Goal: Task Accomplishment & Management: Complete application form

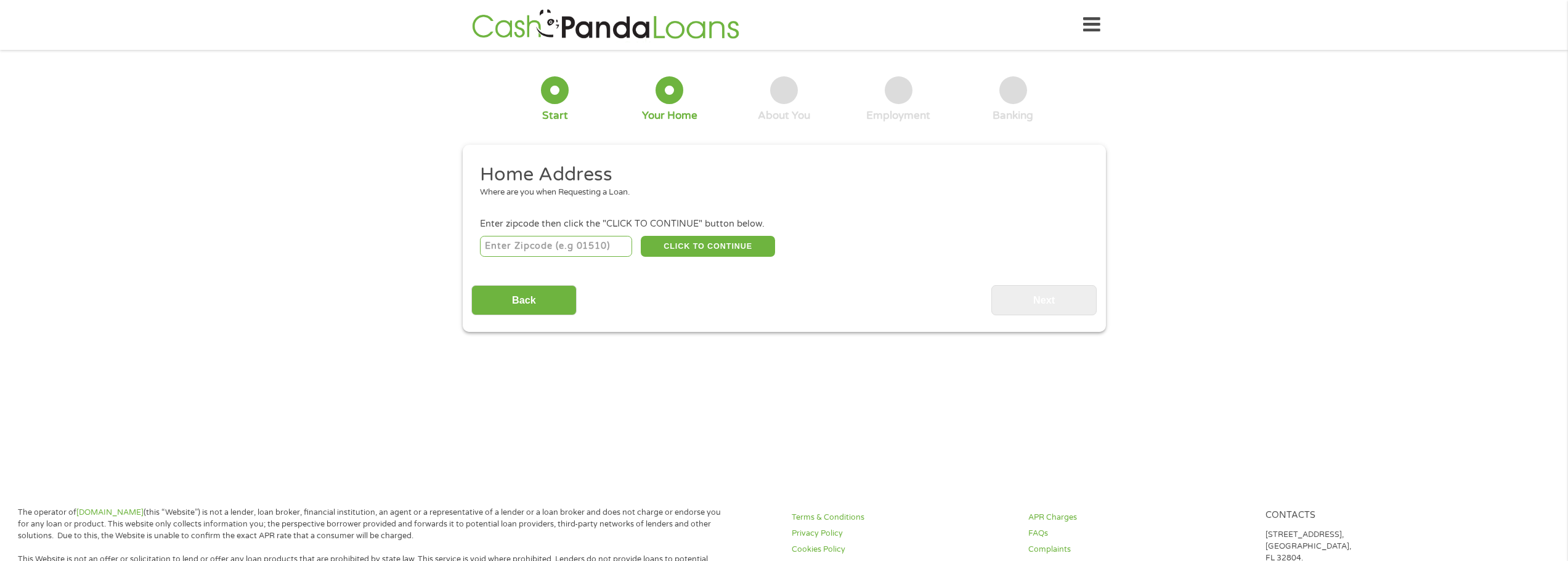
click at [579, 239] on input "number" at bounding box center [556, 246] width 152 height 21
type input "97410"
select select "[US_STATE]"
click at [691, 247] on button "CLICK TO CONTINUE" at bounding box center [707, 246] width 134 height 21
type input "97410"
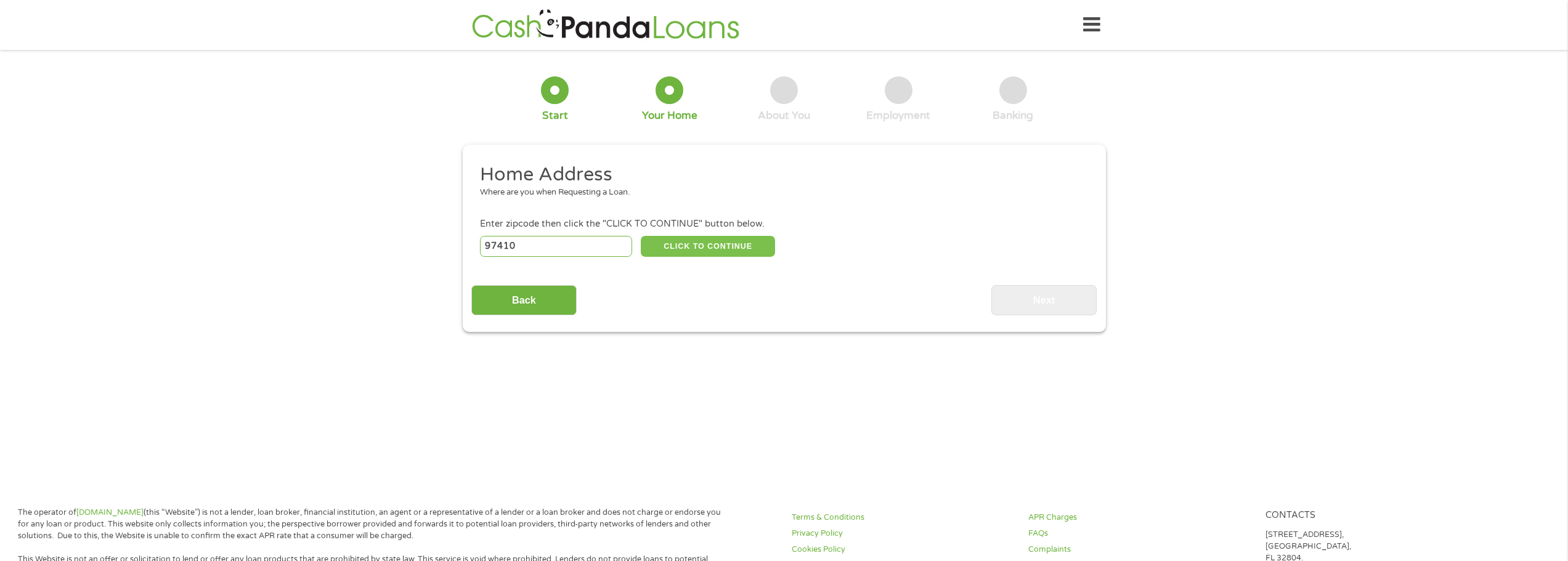
type input "Azalea"
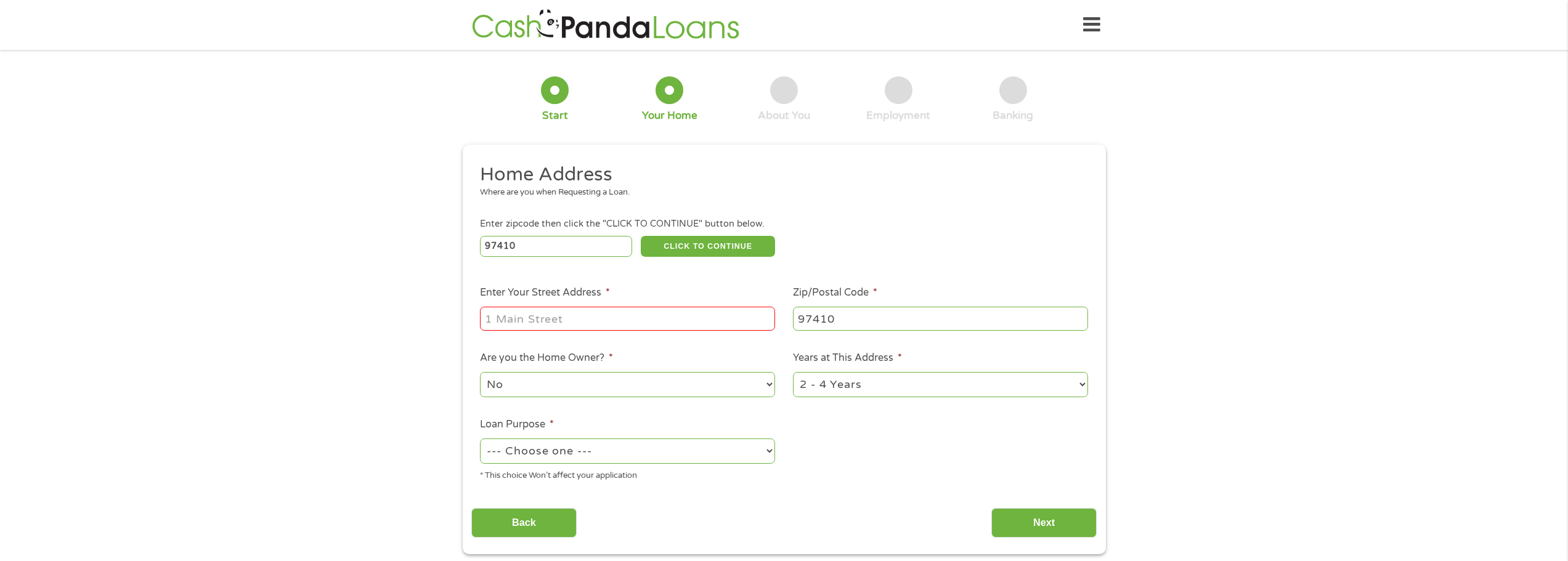
click at [707, 319] on input "Enter Your Street Address *" at bounding box center [627, 318] width 295 height 24
type input "[STREET_ADDRESS][PERSON_NAME][PERSON_NAME]"
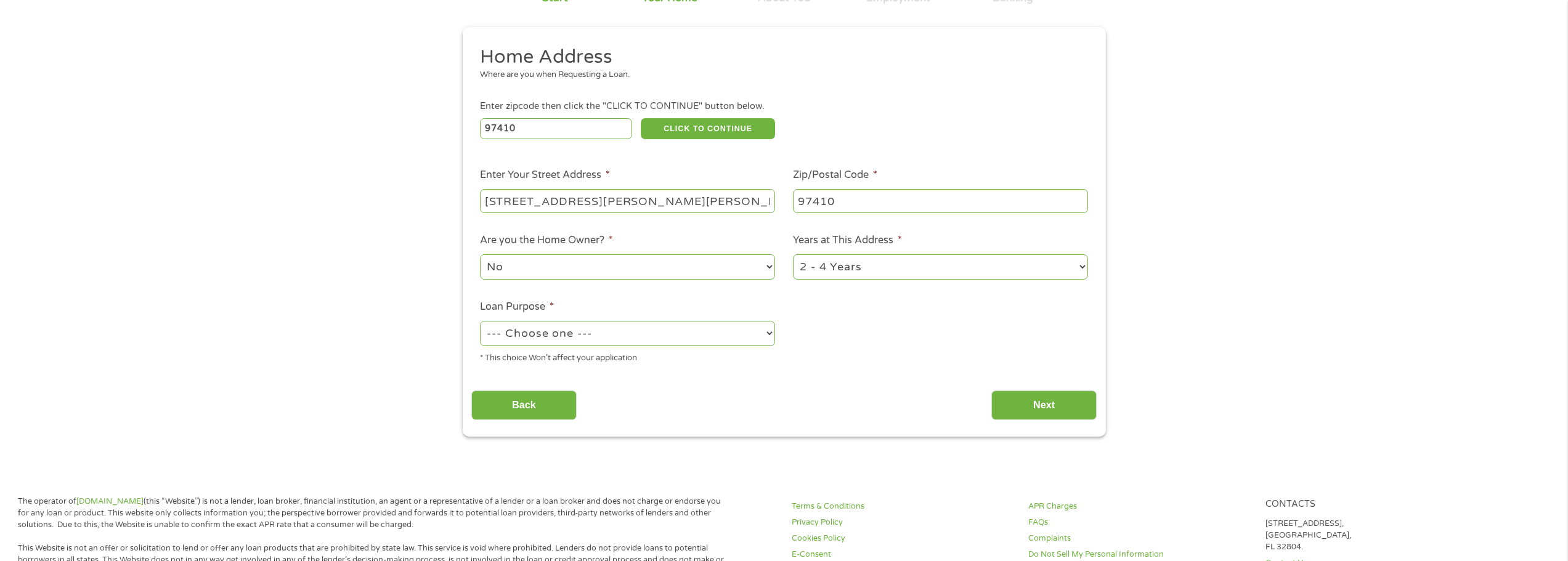
scroll to position [123, 0]
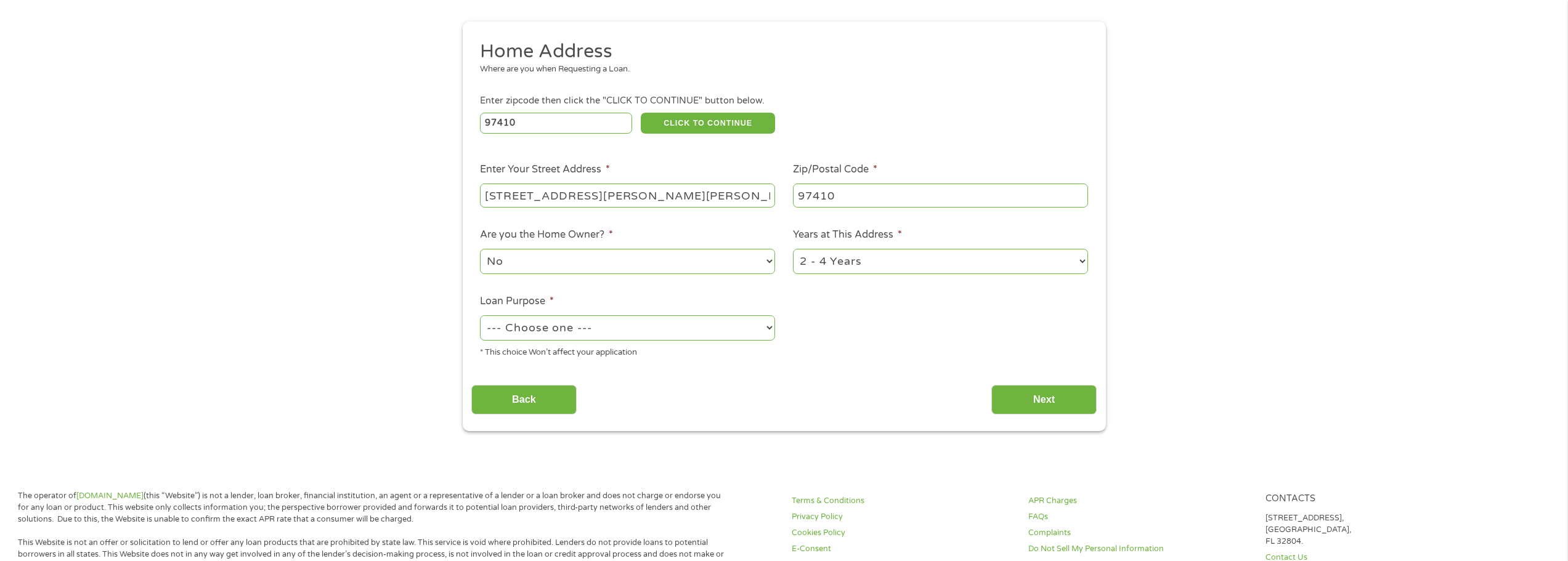
click at [589, 330] on select "--- Choose one --- Pay Bills Debt Consolidation Home Improvement Major Purchase…" at bounding box center [627, 328] width 295 height 25
click at [480, 316] on select "--- Choose one --- Pay Bills Debt Consolidation Home Improvement Major Purchase…" at bounding box center [627, 328] width 295 height 25
click at [555, 333] on select "--- Choose one --- Pay Bills Debt Consolidation Home Improvement Major Purchase…" at bounding box center [627, 328] width 295 height 25
select select "paybills"
click at [480, 316] on select "--- Choose one --- Pay Bills Debt Consolidation Home Improvement Major Purchase…" at bounding box center [627, 328] width 295 height 25
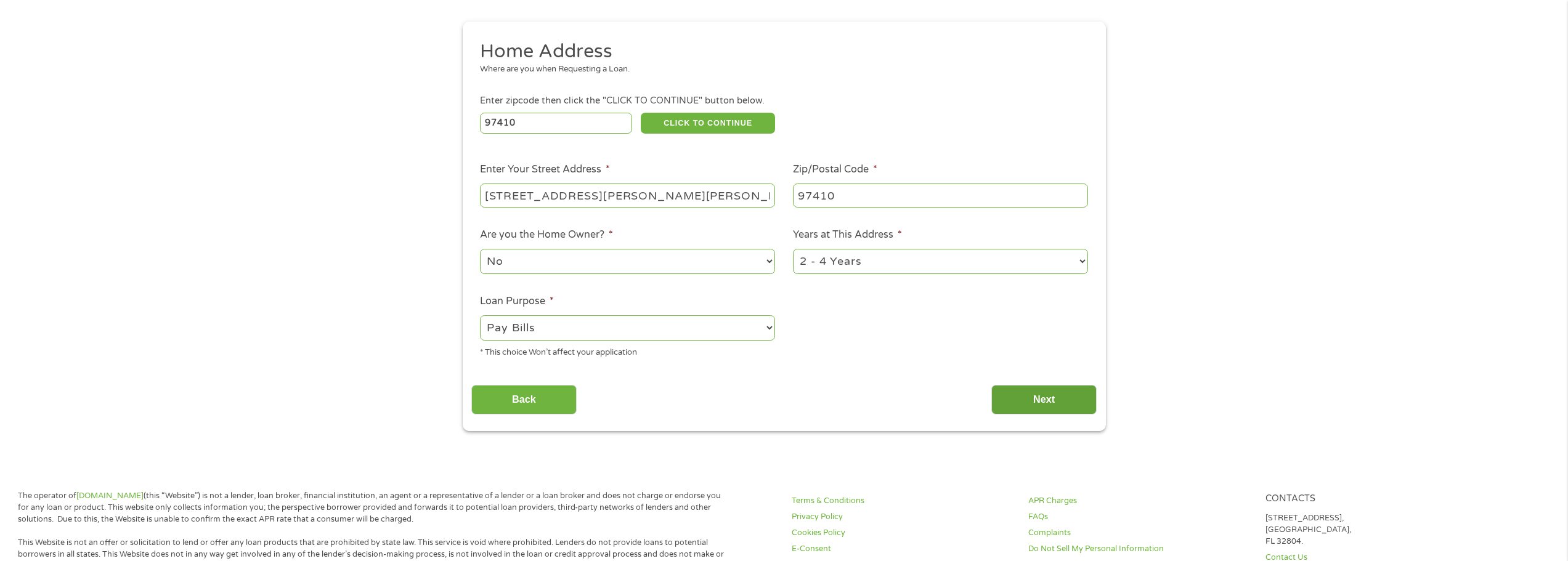
click at [1014, 402] on input "Next" at bounding box center [1044, 400] width 105 height 30
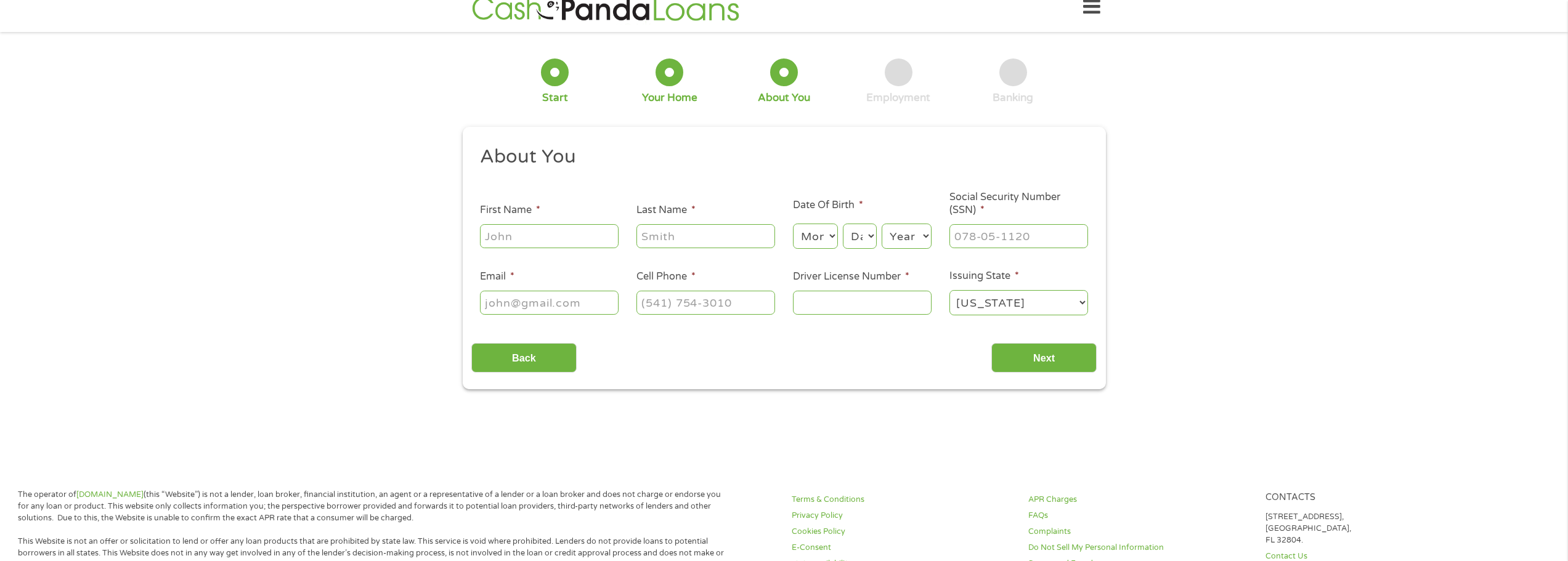
scroll to position [0, 0]
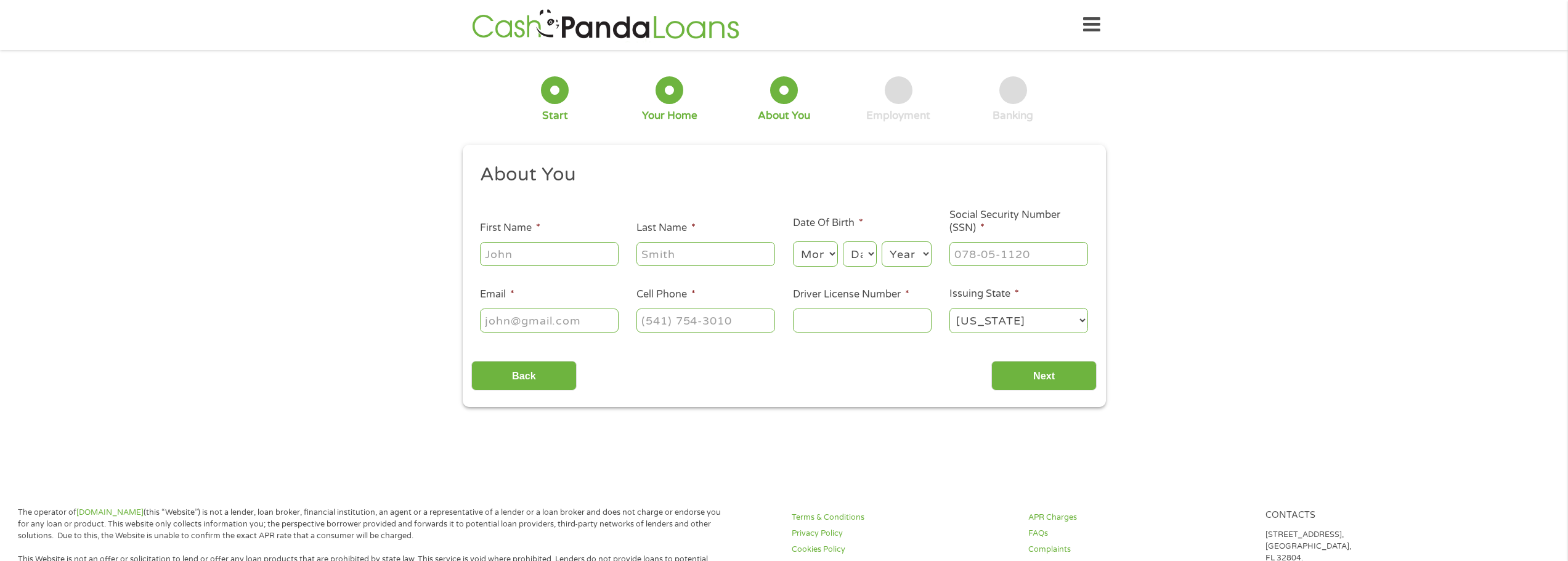
click at [527, 254] on input "First Name *" at bounding box center [550, 254] width 139 height 24
type input "[PERSON_NAME]"
type input "[EMAIL_ADDRESS][DOMAIN_NAME]"
type input "[PHONE_NUMBER]"
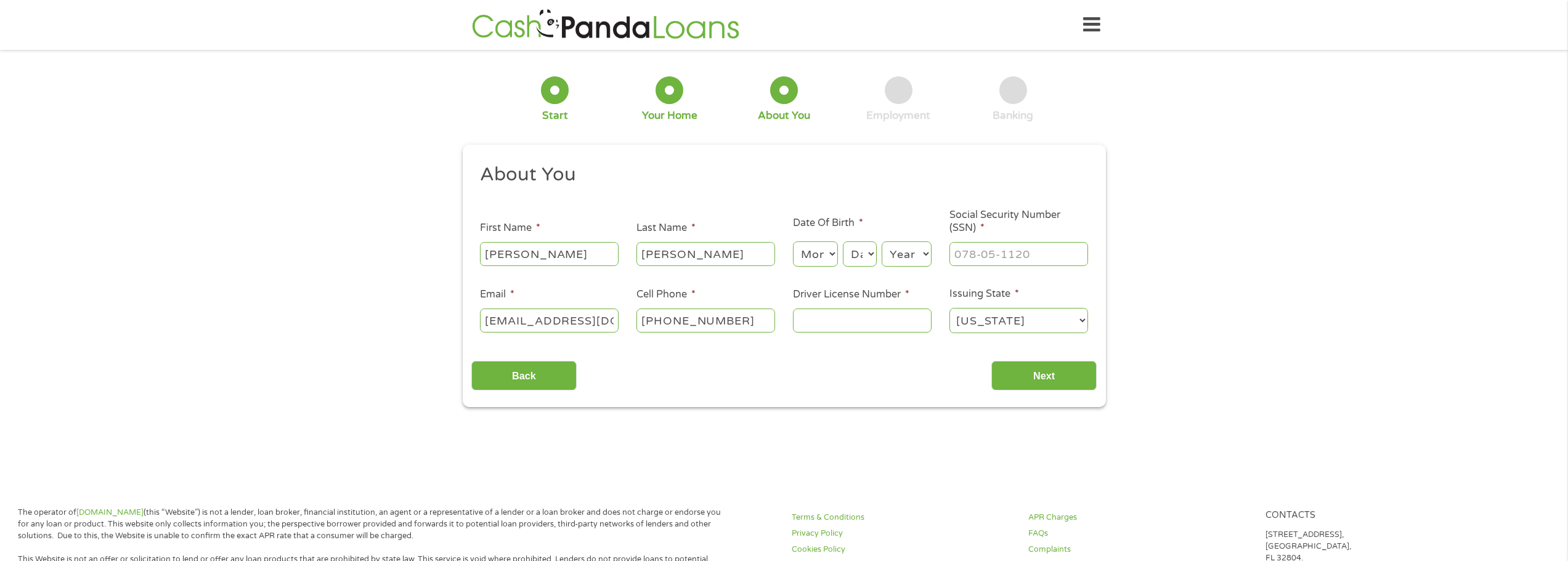
click at [829, 248] on select "Month 1 2 3 4 5 6 7 8 9 10 11 12" at bounding box center [815, 254] width 45 height 25
select select "9"
click at [793, 242] on select "Month 1 2 3 4 5 6 7 8 9 10 11 12" at bounding box center [815, 254] width 45 height 25
click at [866, 253] on select "Day 1 2 3 4 5 6 7 8 9 10 11 12 13 14 15 16 17 18 19 20 21 22 23 24 25 26 27 28 …" at bounding box center [860, 254] width 34 height 25
select select "10"
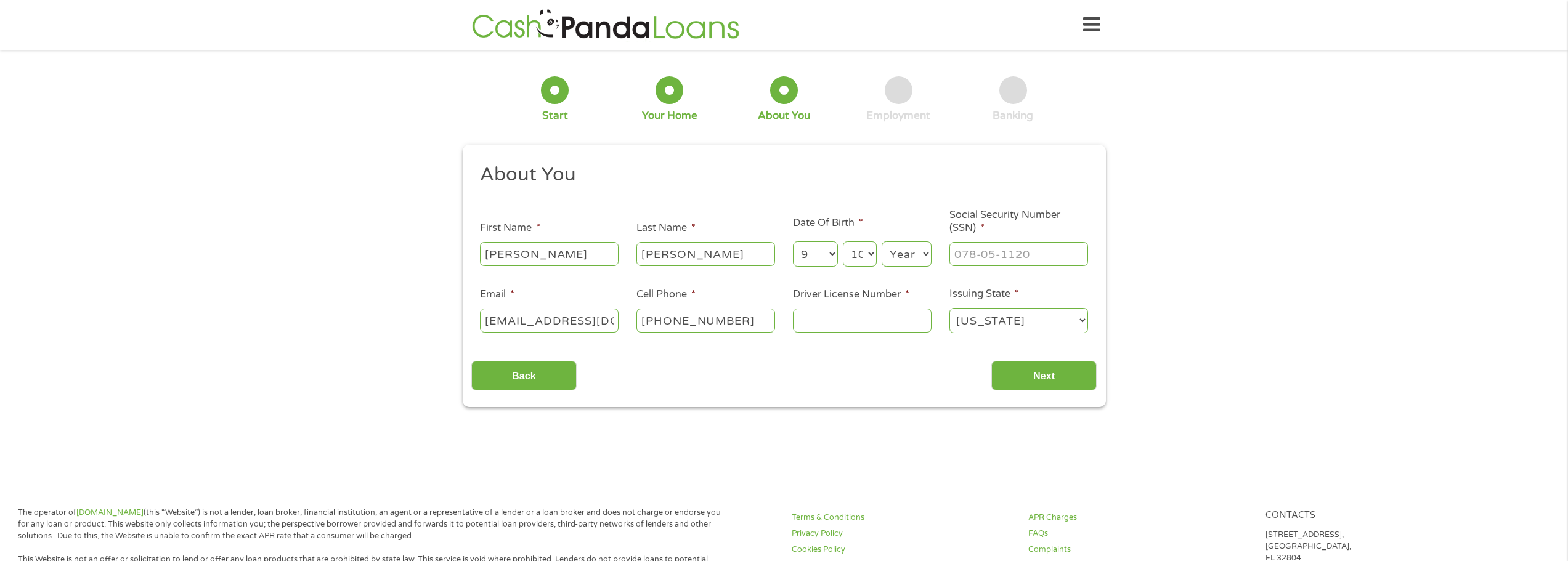
click at [843, 242] on select "Day 1 2 3 4 5 6 7 8 9 10 11 12 13 14 15 16 17 18 19 20 21 22 23 24 25 26 27 28 …" at bounding box center [860, 254] width 34 height 25
click at [926, 250] on select "Year [DATE] 2006 2005 2004 2003 2002 2001 2000 1999 1998 1997 1996 1995 1994 19…" at bounding box center [906, 254] width 50 height 25
select select "1981"
click at [881, 242] on select "Year [DATE] 2006 2005 2004 2003 2002 2001 2000 1999 1998 1997 1996 1995 1994 19…" at bounding box center [906, 254] width 50 height 25
click at [996, 263] on input "___-__-____" at bounding box center [1018, 254] width 139 height 24
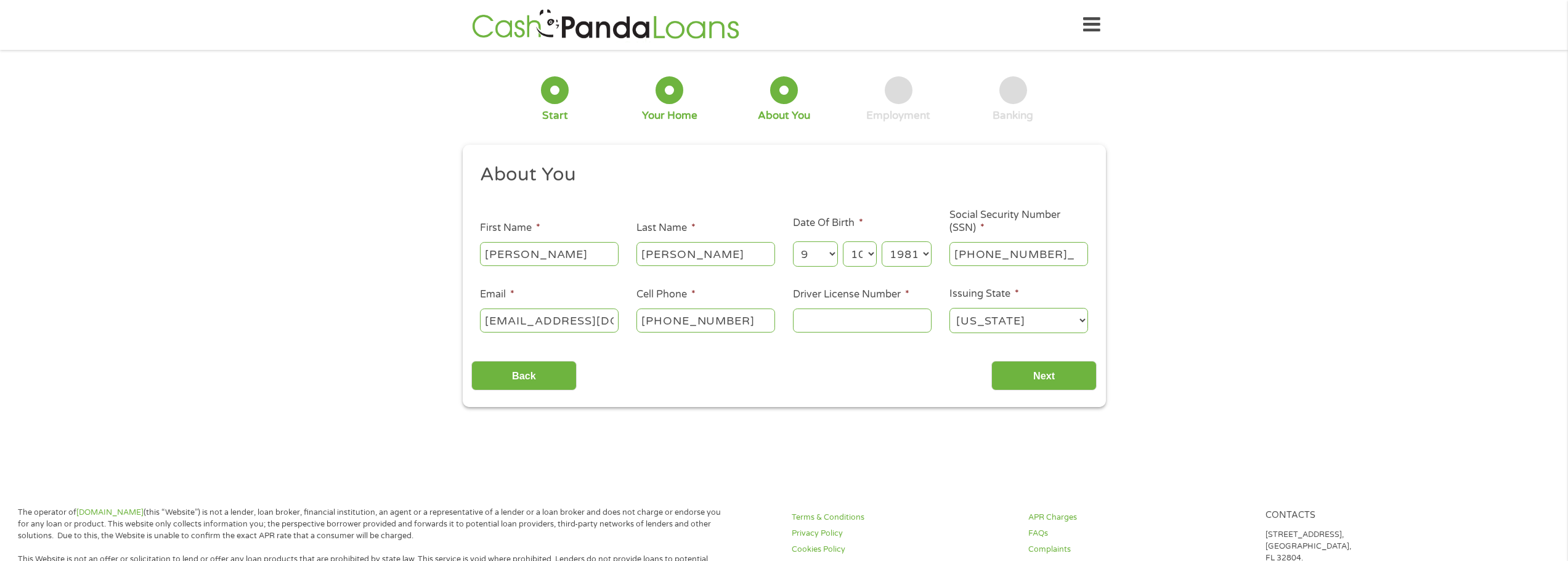
type input "602-34-6768"
click at [853, 321] on input "Driver License Number *" at bounding box center [862, 320] width 139 height 24
type input "C497573"
click at [1039, 372] on input "Next" at bounding box center [1044, 377] width 105 height 30
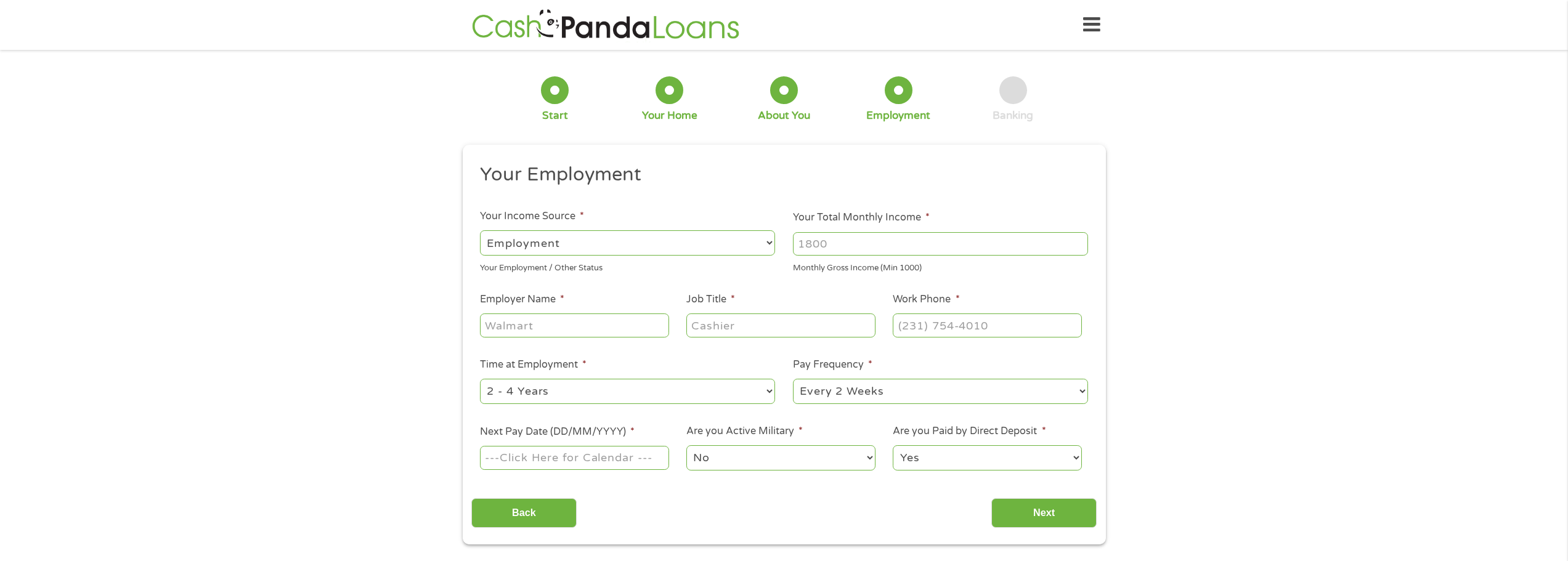
scroll to position [5, 5]
click at [861, 236] on input "Your Total Monthly Income *" at bounding box center [940, 244] width 295 height 24
type input "10000"
type input "Teamplayerre"
type input "Escrow Officer"
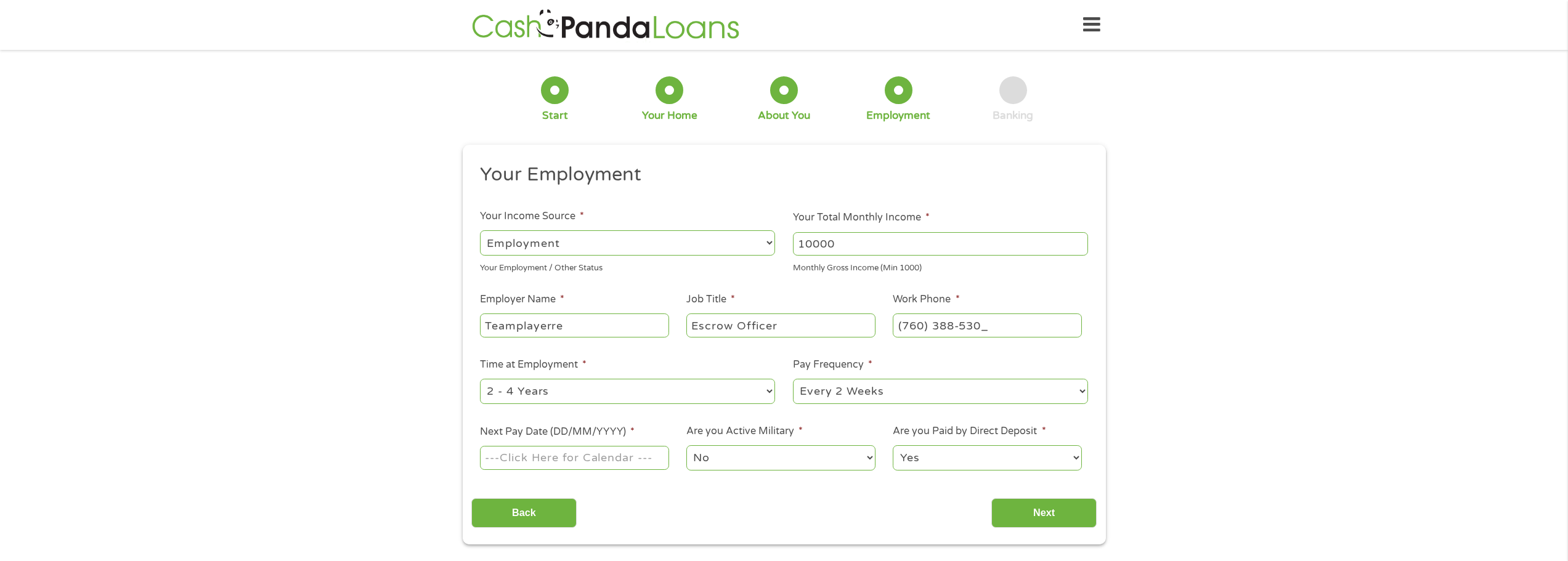
type input "[PHONE_NUMBER]"
click at [637, 398] on select "--- Choose one --- 1 Year or less 1 - 2 Years 2 - 4 Years Over 4 Years" at bounding box center [627, 391] width 295 height 25
select select "60months"
click at [480, 379] on select "--- Choose one --- 1 Year or less 1 - 2 Years 2 - 4 Years Over 4 Years" at bounding box center [627, 391] width 295 height 25
click at [845, 394] on select "--- Choose one --- Every 2 Weeks Every Week Monthly Semi-Monthly" at bounding box center [940, 391] width 295 height 25
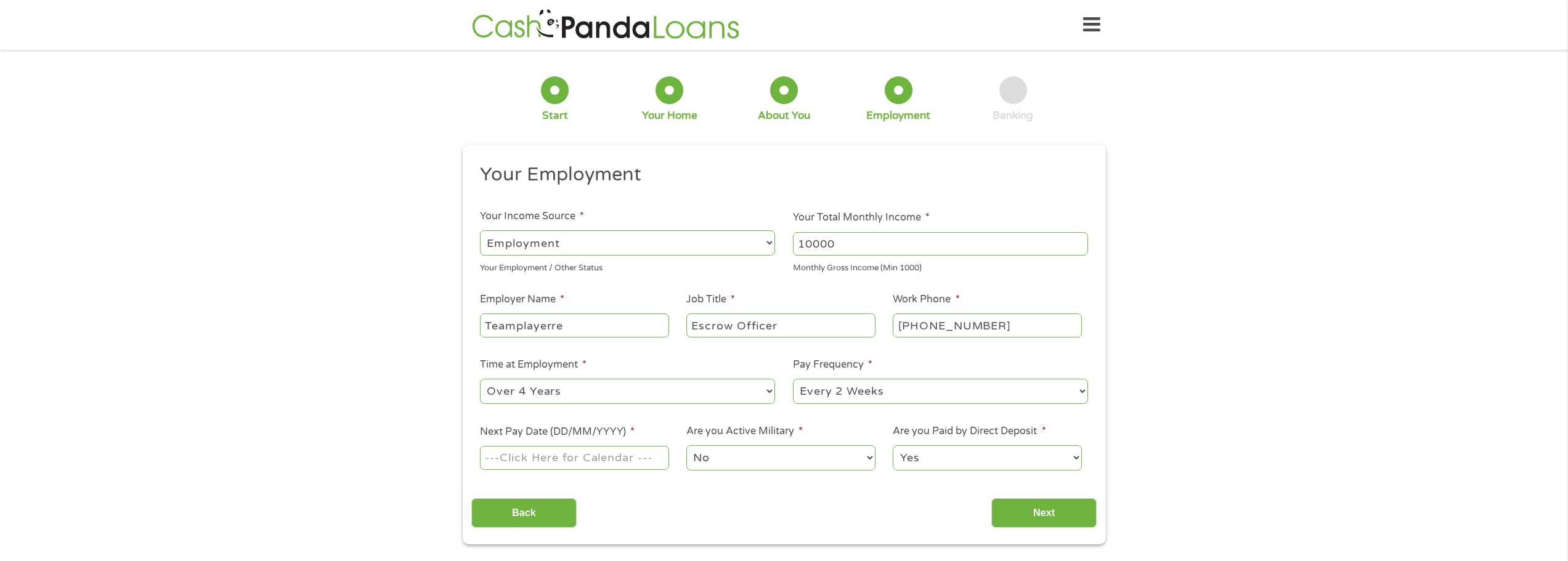
select select "semimonthly"
click at [793, 379] on select "--- Choose one --- Every 2 Weeks Every Week Monthly Semi-Monthly" at bounding box center [940, 391] width 295 height 25
click at [591, 464] on input "Next Pay Date (DD/MM/YYYY) *" at bounding box center [574, 457] width 188 height 24
type input "[DATE]"
click at [1042, 518] on input "Next" at bounding box center [1044, 514] width 105 height 30
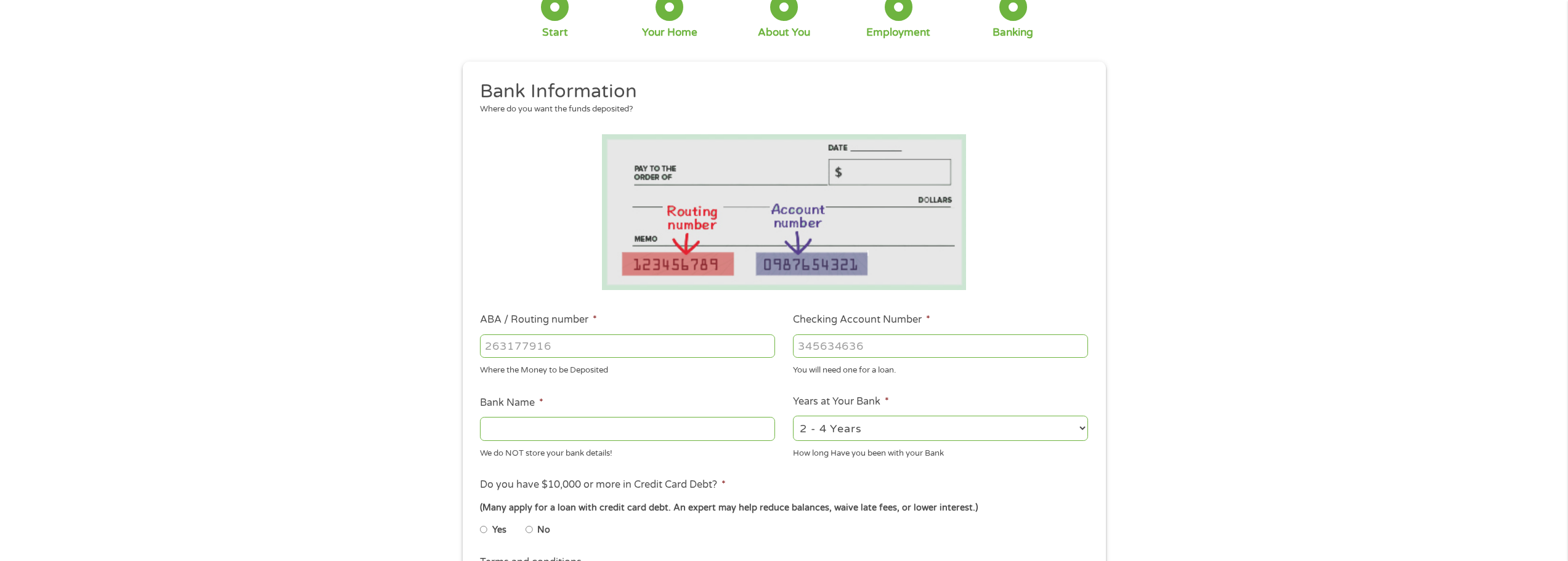
scroll to position [246, 0]
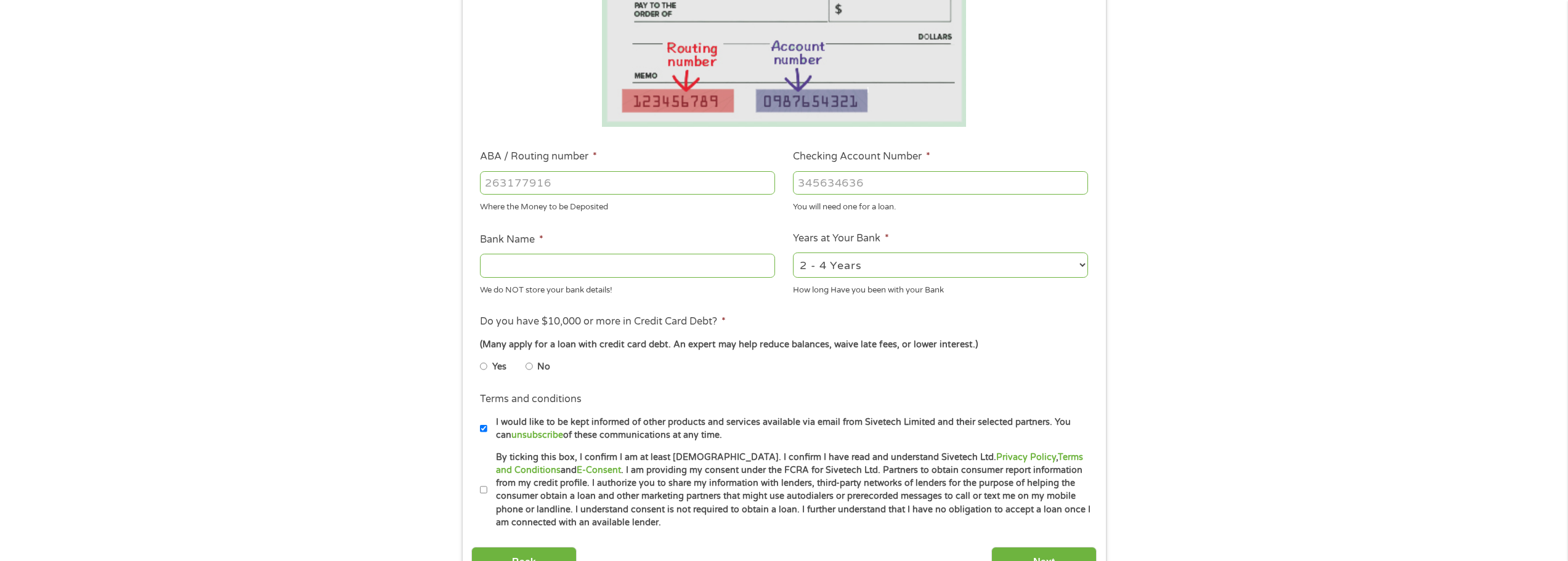
click at [585, 181] on input "ABA / Routing number *" at bounding box center [627, 183] width 295 height 24
type input "322271627"
type input "JP MORGAN CHASE BANK NA"
type input "553668317"
click at [826, 266] on select "2 - 4 Years 6 - 12 Months 1 - 2 Years Over 4 Years" at bounding box center [940, 264] width 295 height 25
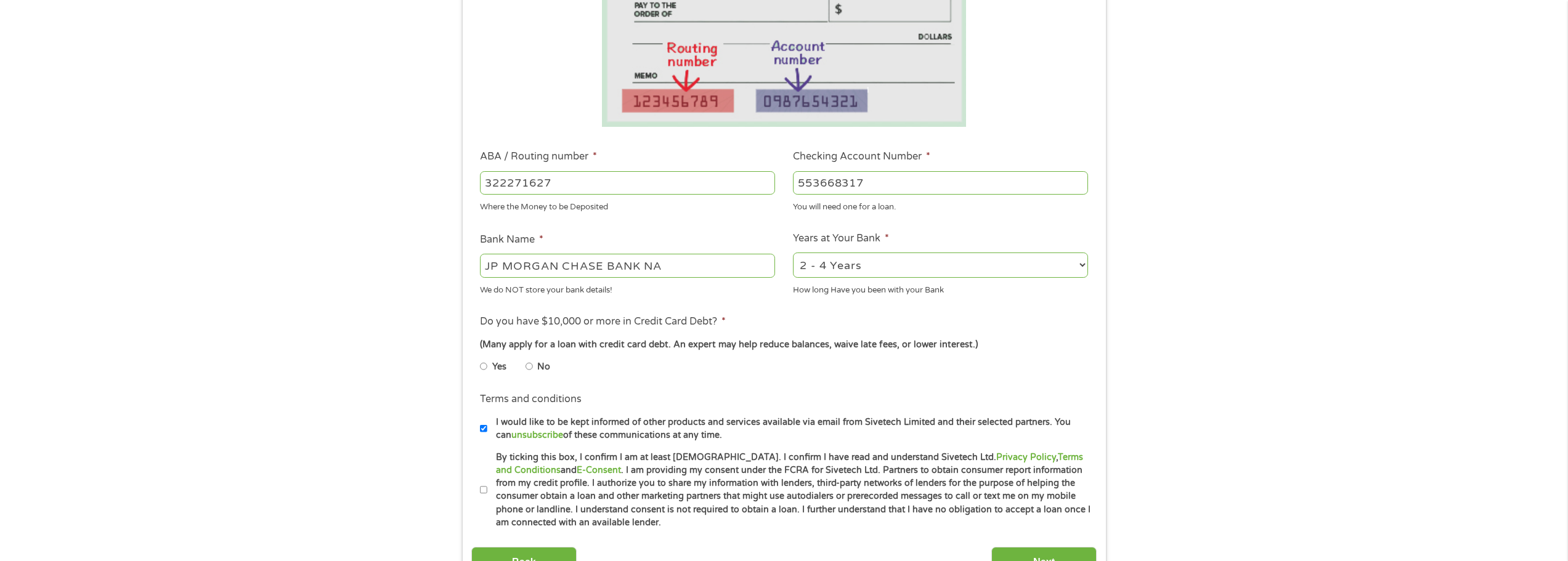
select select "60months"
click at [793, 252] on select "2 - 4 Years 6 - 12 Months 1 - 2 Years Over 4 Years" at bounding box center [940, 264] width 295 height 25
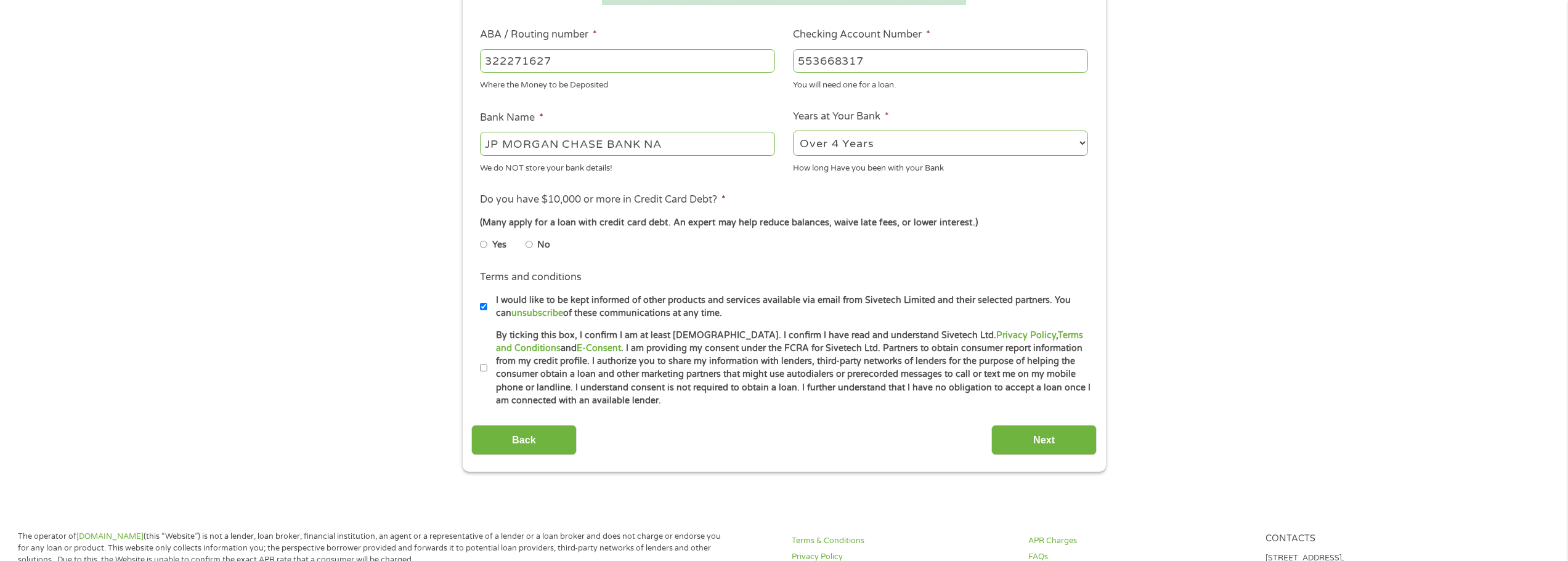
scroll to position [370, 0]
drag, startPoint x: 483, startPoint y: 367, endPoint x: 491, endPoint y: 368, distance: 8.1
click at [483, 367] on input "By ticking this box, I confirm I am at least [DEMOGRAPHIC_DATA]. I confirm I ha…" at bounding box center [484, 367] width 8 height 20
checkbox input "true"
click at [1057, 438] on input "Next" at bounding box center [1044, 439] width 105 height 30
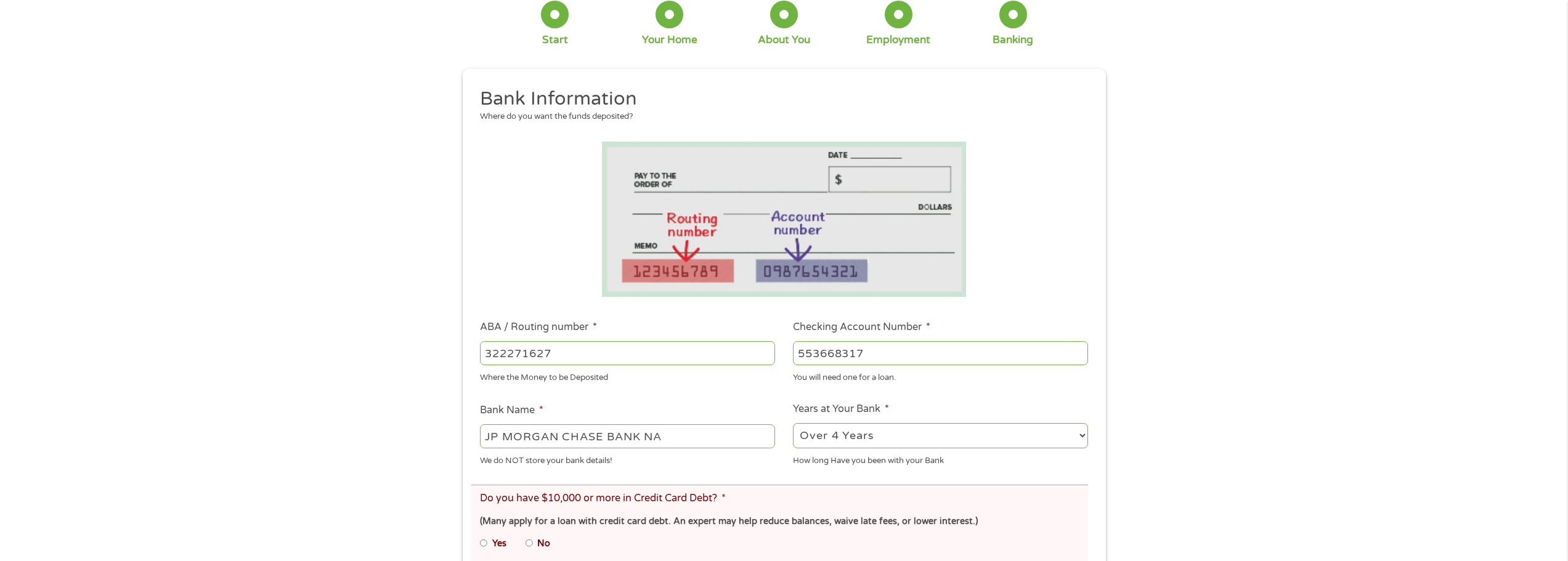
scroll to position [308, 0]
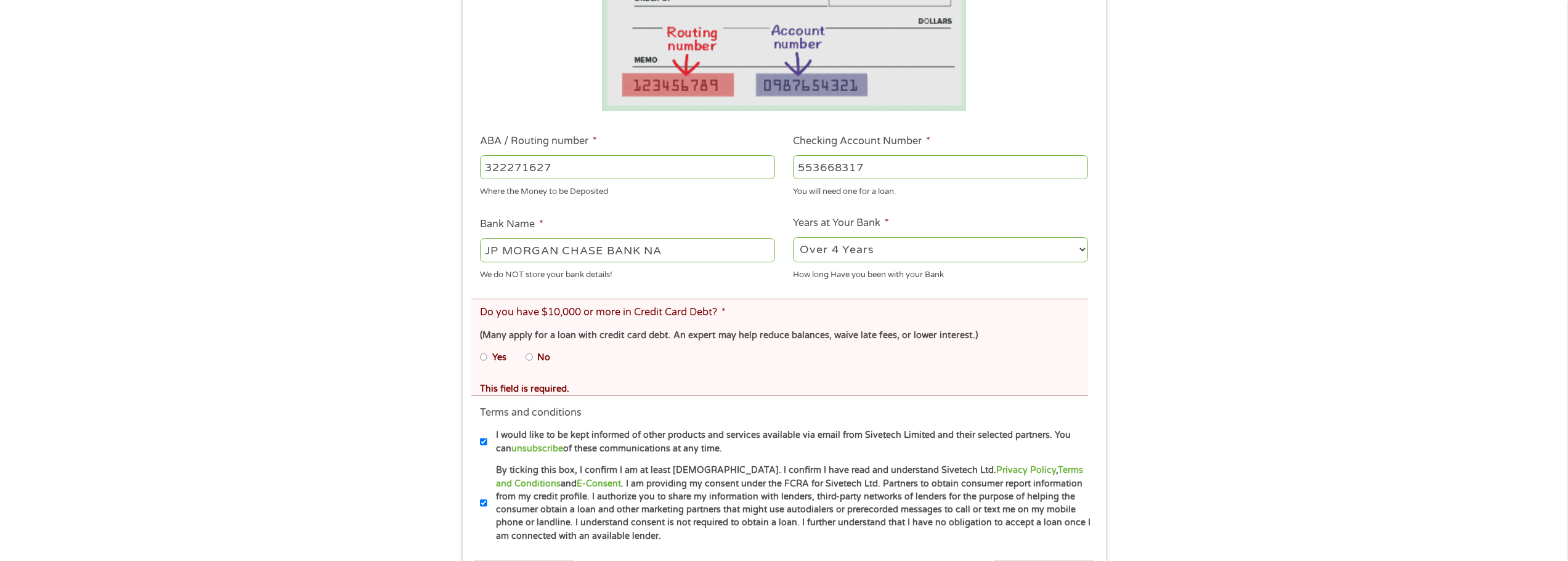
click at [485, 356] on input "Yes" at bounding box center [484, 357] width 8 height 20
radio input "true"
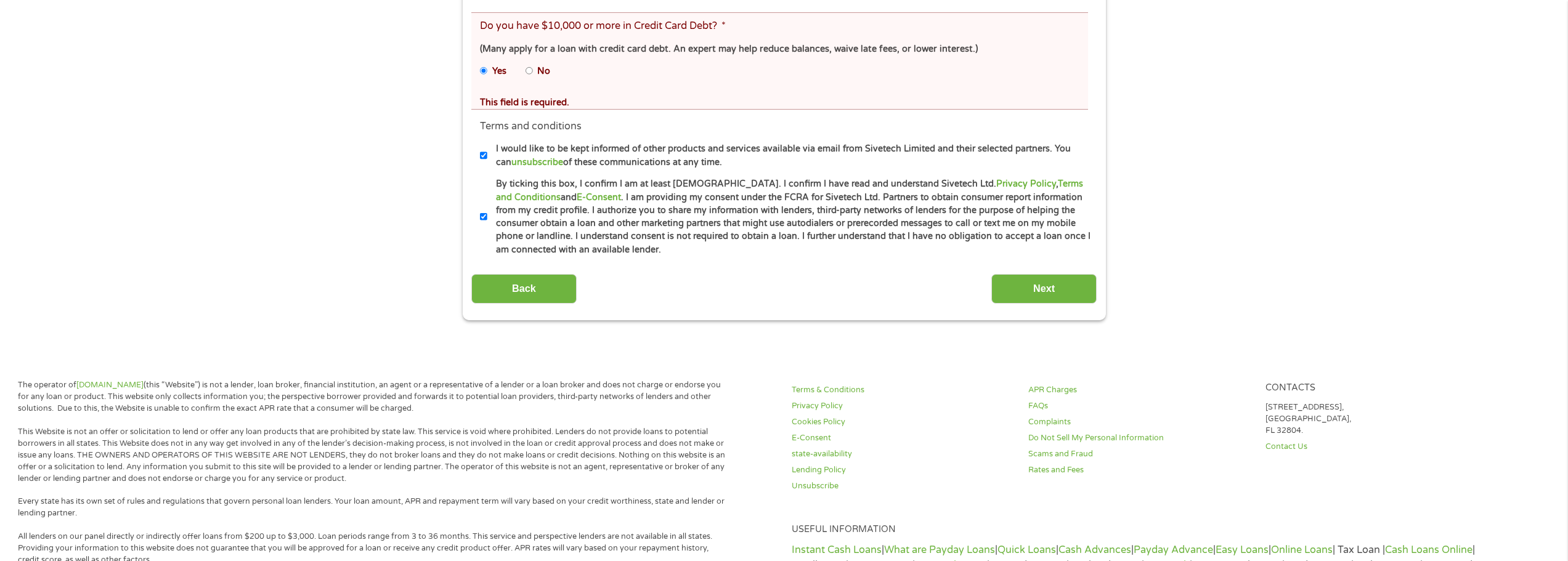
scroll to position [616, 0]
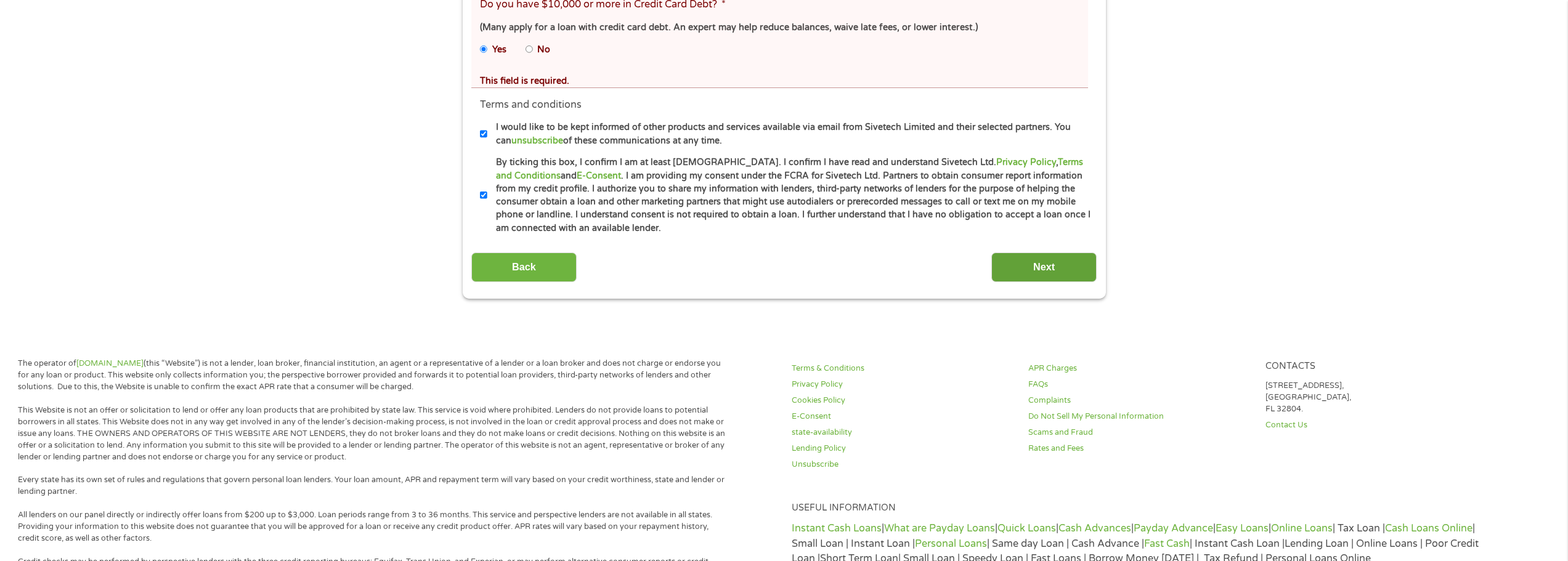
click at [1032, 268] on input "Next" at bounding box center [1044, 268] width 105 height 30
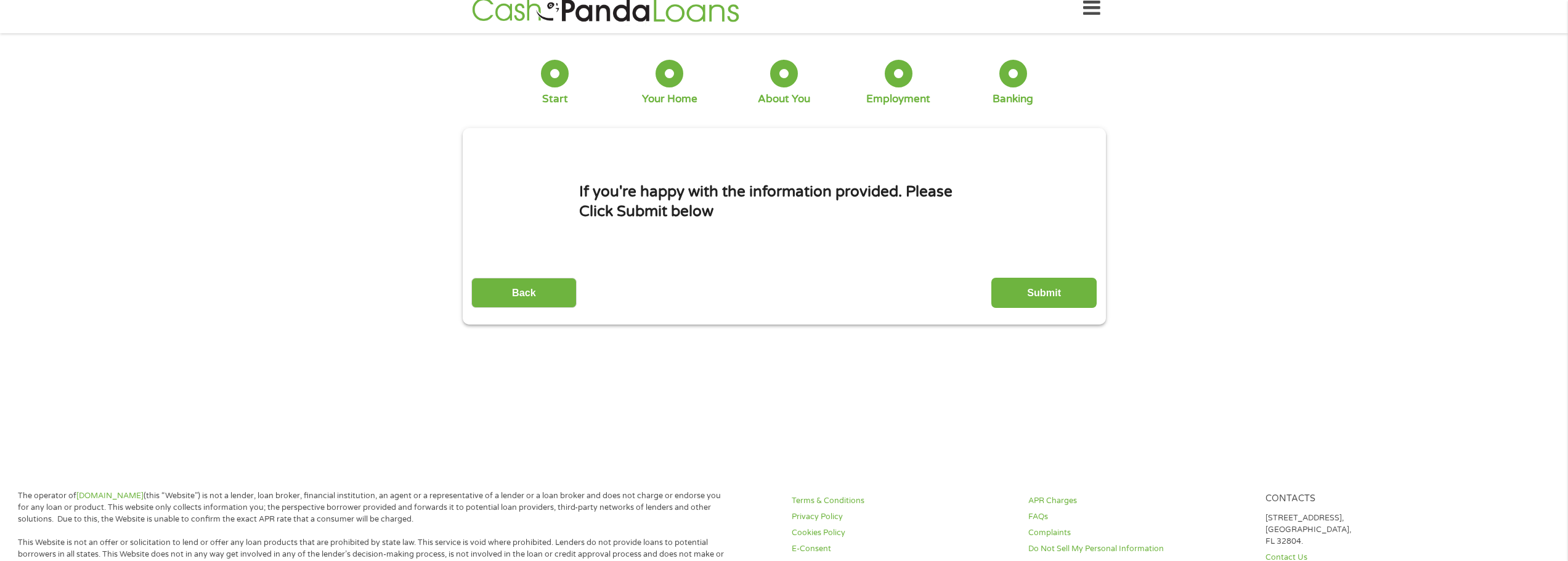
scroll to position [0, 0]
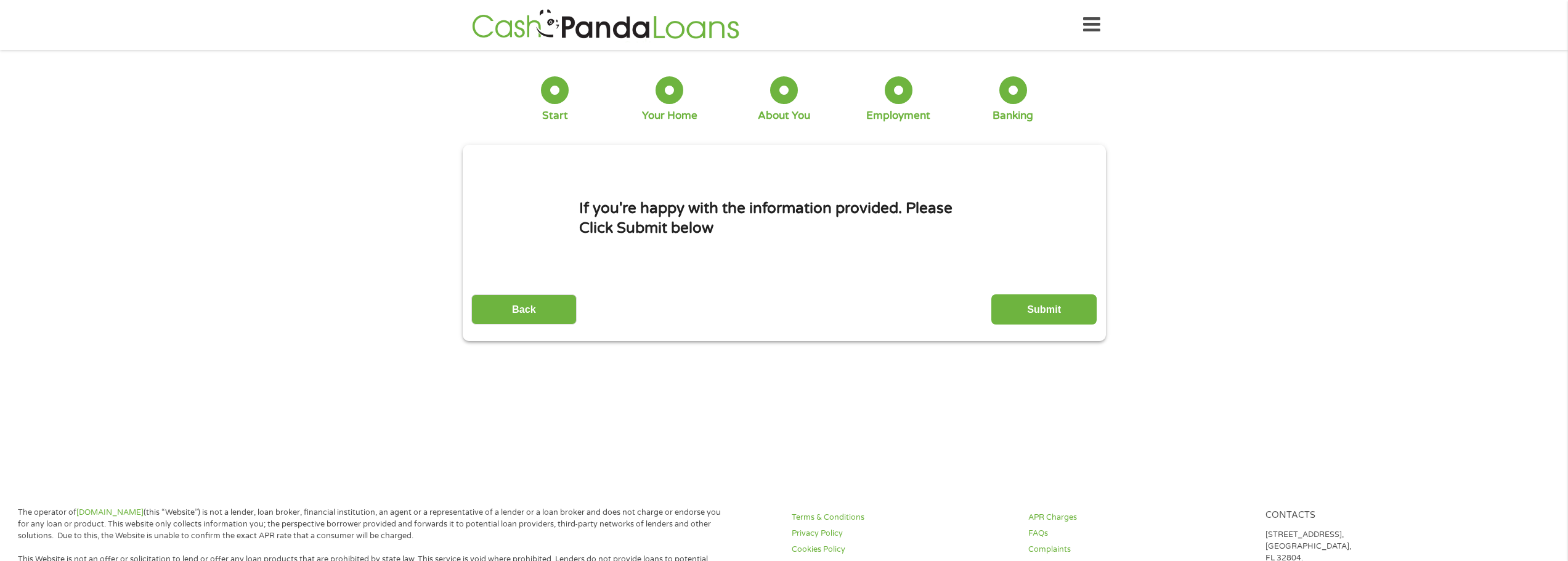
click at [1055, 312] on input "Submit" at bounding box center [1044, 309] width 105 height 30
